Goal: Navigation & Orientation: Find specific page/section

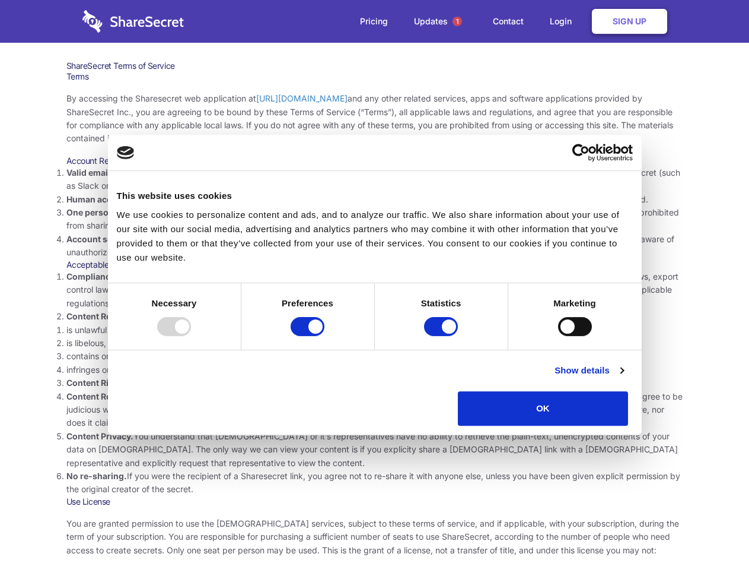
click at [374, 285] on li "Compliance with local laws and regulations. Your use of the Sharesecret must no…" at bounding box center [374, 290] width 617 height 40
click at [191, 336] on div at bounding box center [174, 326] width 34 height 19
click at [325, 336] on input "Preferences" at bounding box center [308, 326] width 34 height 19
checkbox input "false"
click at [443, 336] on input "Statistics" at bounding box center [441, 326] width 34 height 19
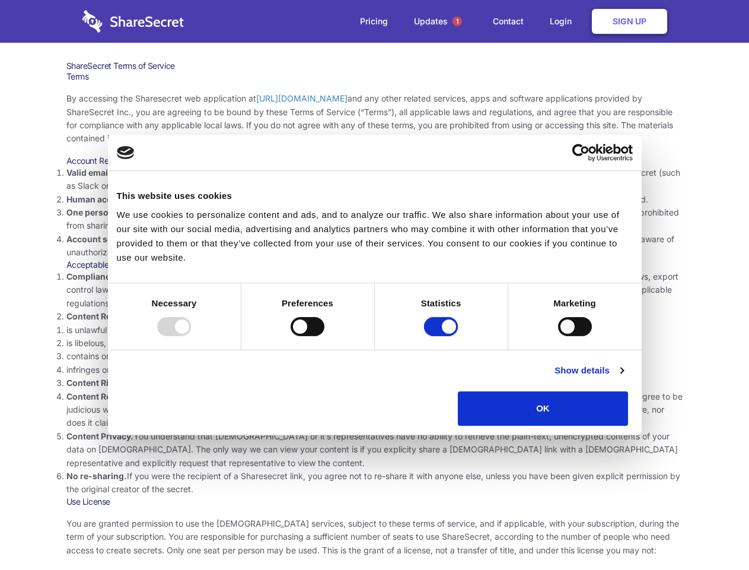
checkbox input "false"
click at [558, 336] on input "Marketing" at bounding box center [575, 326] width 34 height 19
checkbox input "true"
click at [624, 377] on link "Show details" at bounding box center [589, 370] width 69 height 14
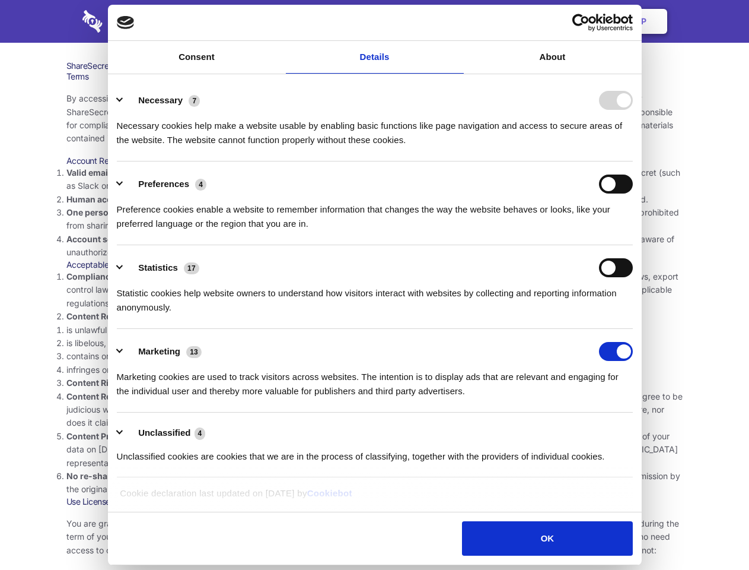
click at [633, 161] on li "Necessary 7 Necessary cookies help make a website usable by enabling basic func…" at bounding box center [375, 120] width 516 height 84
click at [457, 21] on span "1" at bounding box center [457, 21] width 9 height 9
